Goal: Transaction & Acquisition: Purchase product/service

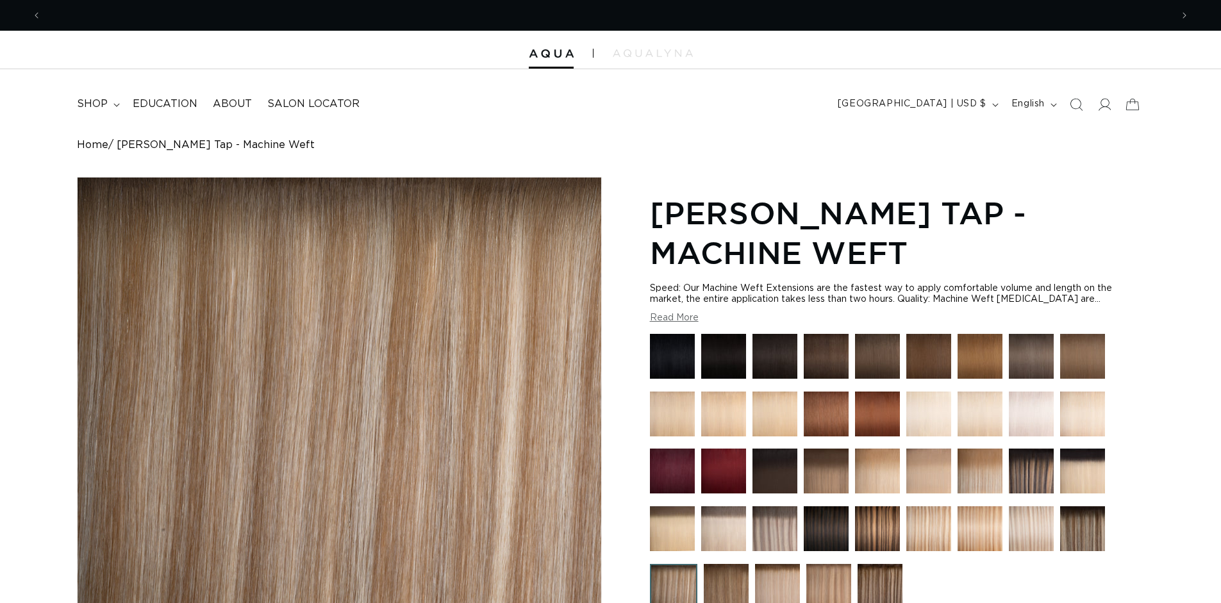
scroll to position [0, 2261]
